Goal: Task Accomplishment & Management: Use online tool/utility

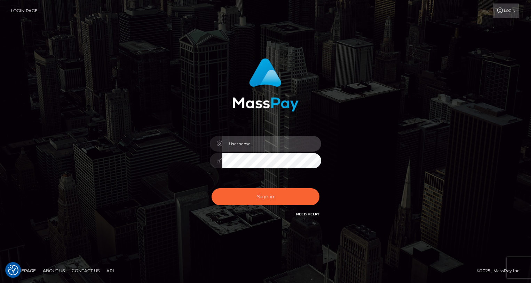
click at [259, 147] on input "text" at bounding box center [271, 144] width 99 height 16
type input "oli.fanvue"
click at [275, 146] on input "text" at bounding box center [271, 144] width 99 height 16
type input "oli.fanvue"
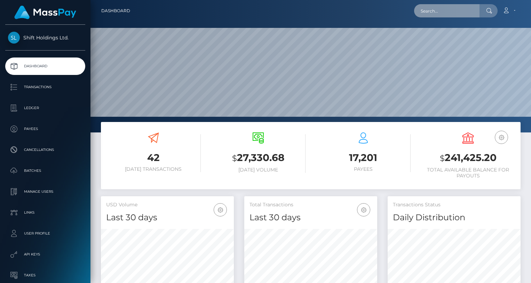
click at [443, 11] on input "text" at bounding box center [446, 10] width 65 height 13
paste input "[EMAIL_ADDRESS][DOMAIN_NAME]"
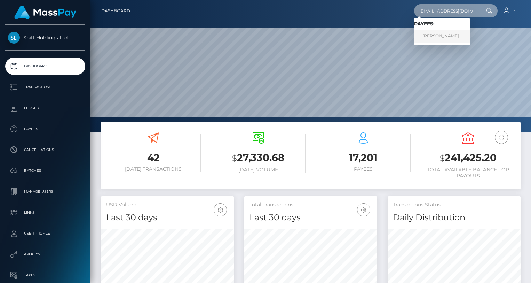
type input "cilviaakinyi@gmail.com"
click at [449, 36] on link "Zainabu Amina Ohuru" at bounding box center [442, 36] width 56 height 13
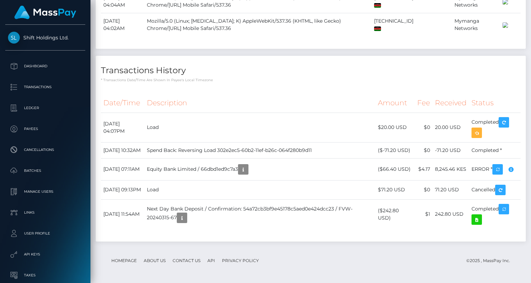
scroll to position [549, 0]
click at [478, 128] on icon "button" at bounding box center [477, 132] width 8 height 9
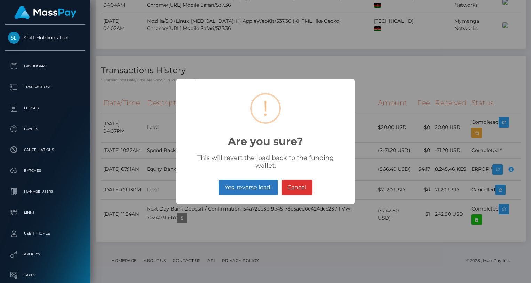
click at [264, 180] on button "Yes, reverse load!" at bounding box center [248, 187] width 59 height 15
